Goal: Transaction & Acquisition: Download file/media

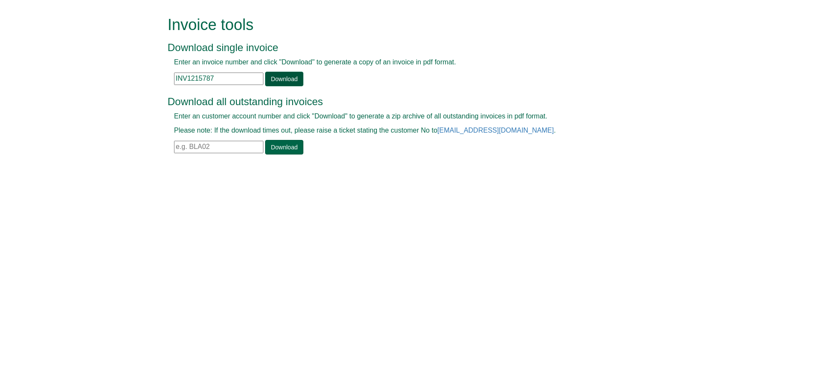
type input "INV1215787"
click at [283, 76] on link "Download" at bounding box center [284, 79] width 38 height 15
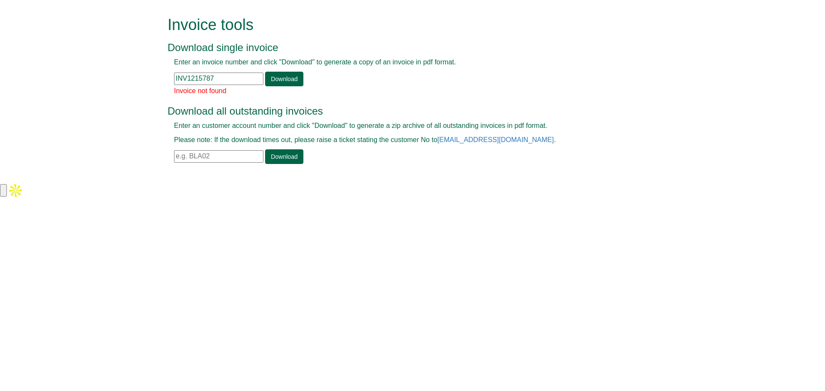
click at [256, 81] on input "INV1215787" at bounding box center [218, 79] width 89 height 12
click at [282, 85] on link "Download" at bounding box center [284, 79] width 38 height 15
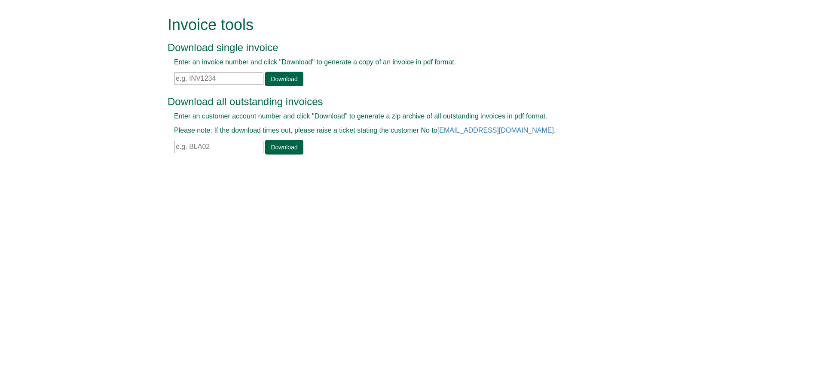
drag, startPoint x: 286, startPoint y: 62, endPoint x: 283, endPoint y: 67, distance: 5.5
click at [284, 64] on p "Enter an invoice number and click "Download" to generate a copy of an invoice i…" at bounding box center [402, 63] width 457 height 10
click at [249, 76] on input "text" at bounding box center [218, 79] width 89 height 12
paste input "INV1215787"
type input "INV1215787"
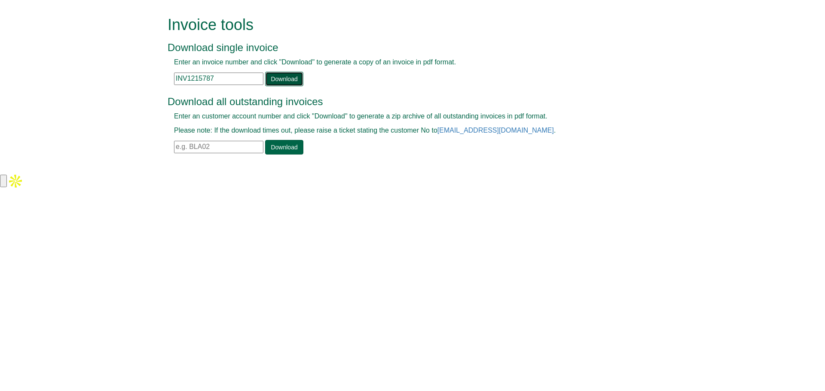
click at [292, 75] on link "Download" at bounding box center [284, 79] width 38 height 15
